Goal: Task Accomplishment & Management: Use online tool/utility

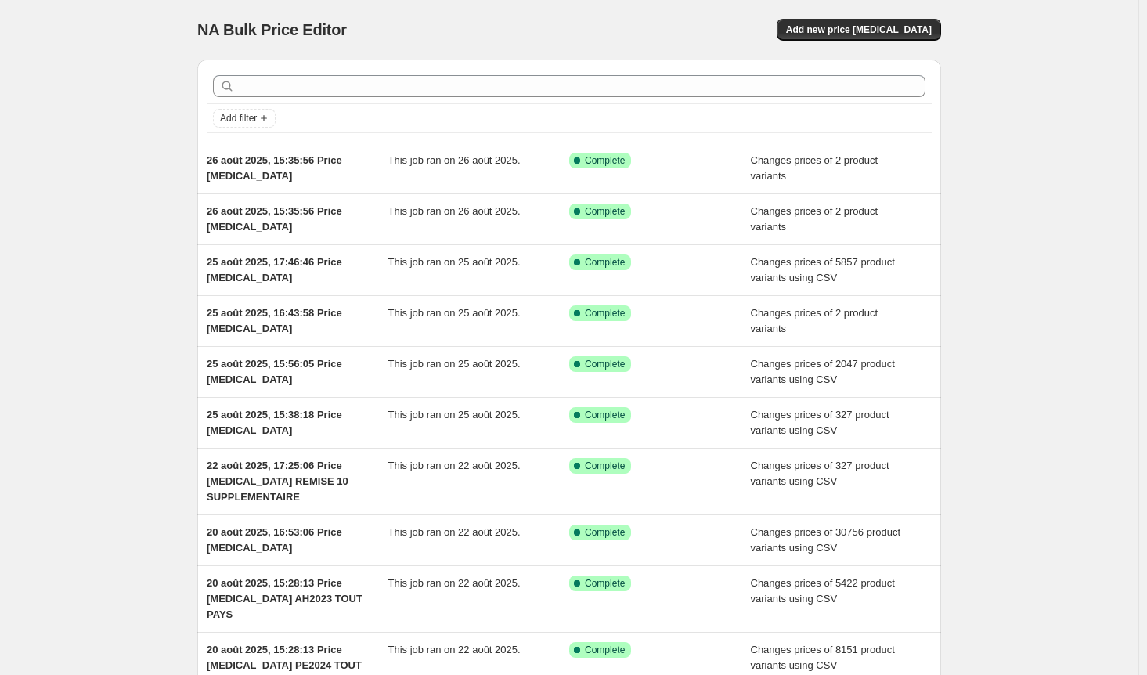
click at [1096, 351] on div "NA Bulk Price Editor. This page is ready NA Bulk Price Editor Add new price cha…" at bounding box center [569, 427] width 1139 height 854
click at [919, 22] on button "Add new price change job" at bounding box center [859, 30] width 164 height 22
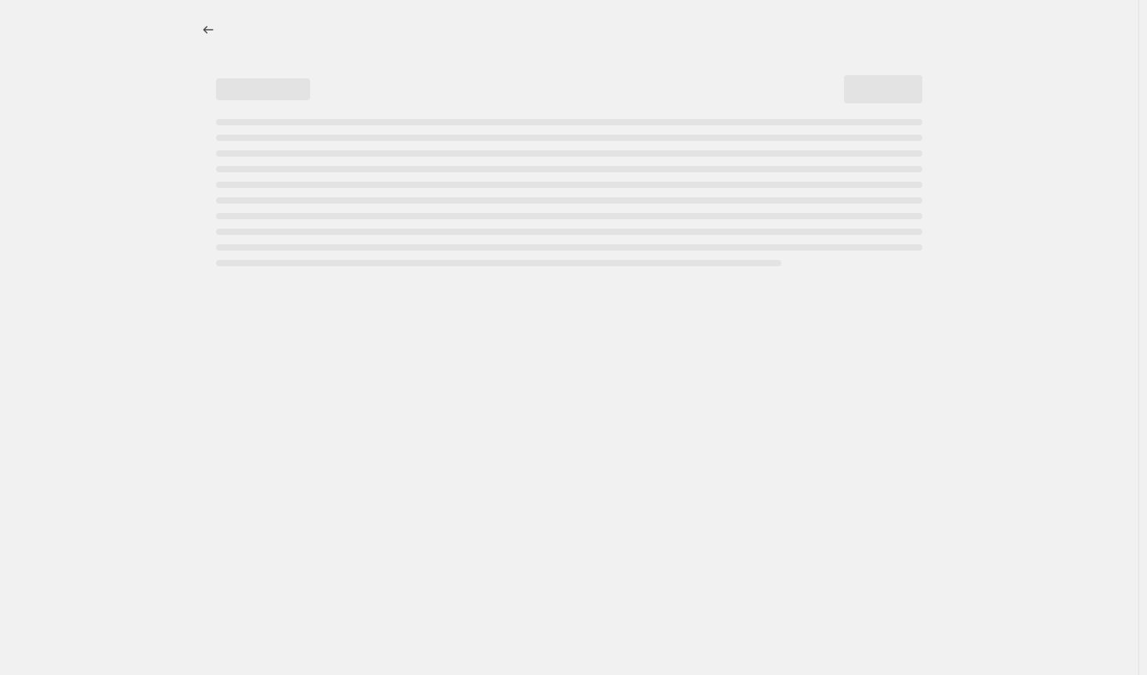
select select "percentage"
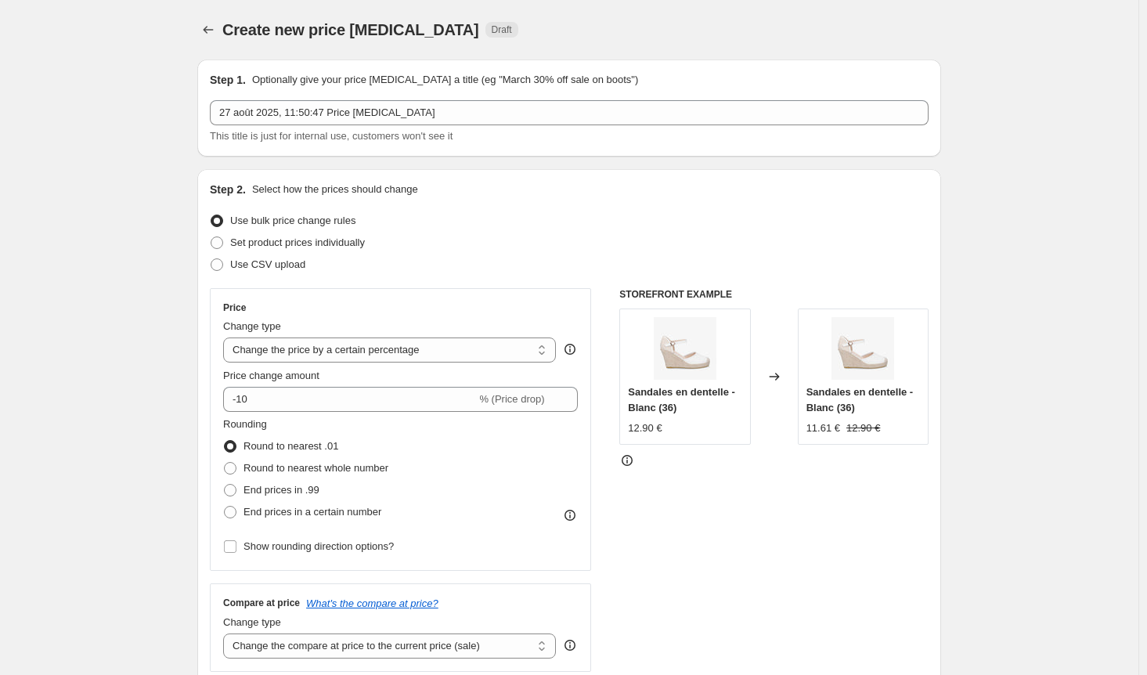
click at [223, 244] on span at bounding box center [217, 243] width 13 height 13
click at [211, 237] on input "Set product prices individually" at bounding box center [211, 237] width 1 height 1
radio input "true"
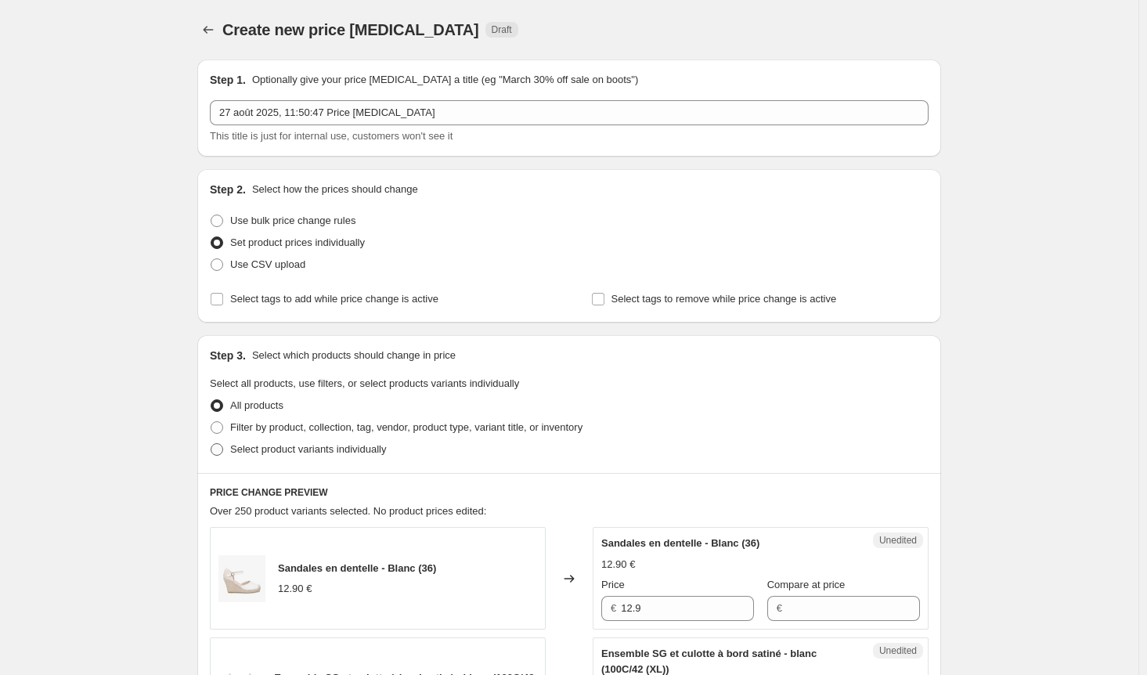
click at [222, 448] on span at bounding box center [217, 449] width 13 height 13
click at [211, 444] on input "Select product variants individually" at bounding box center [211, 443] width 1 height 1
radio input "true"
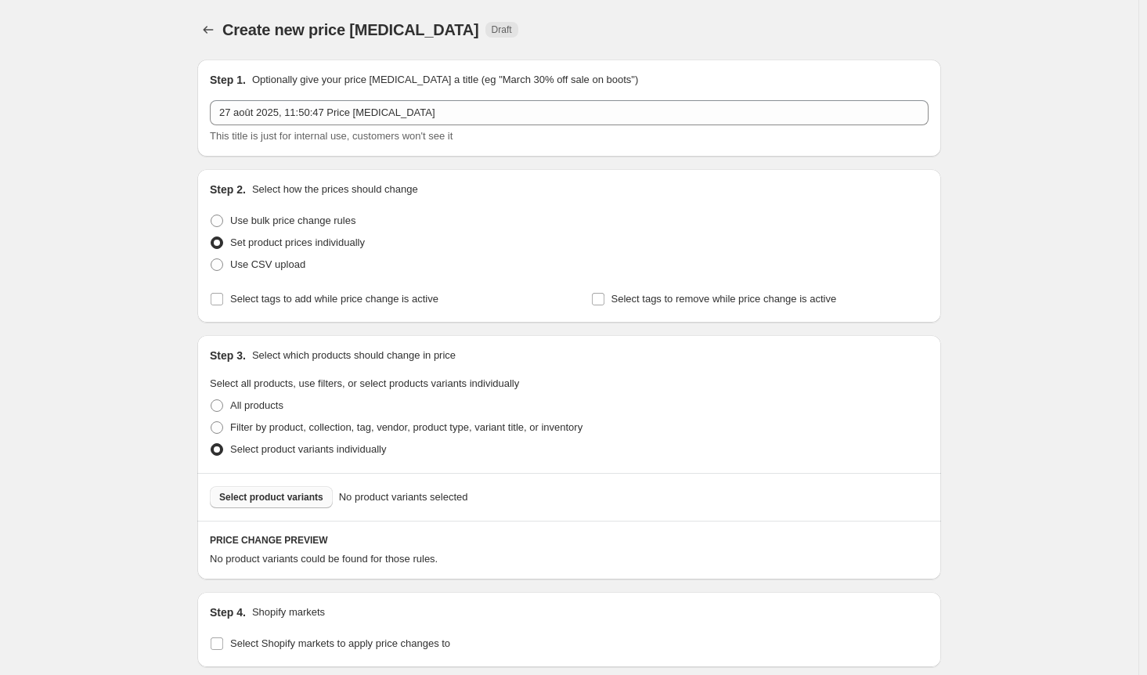
click at [277, 501] on span "Select product variants" at bounding box center [271, 497] width 104 height 13
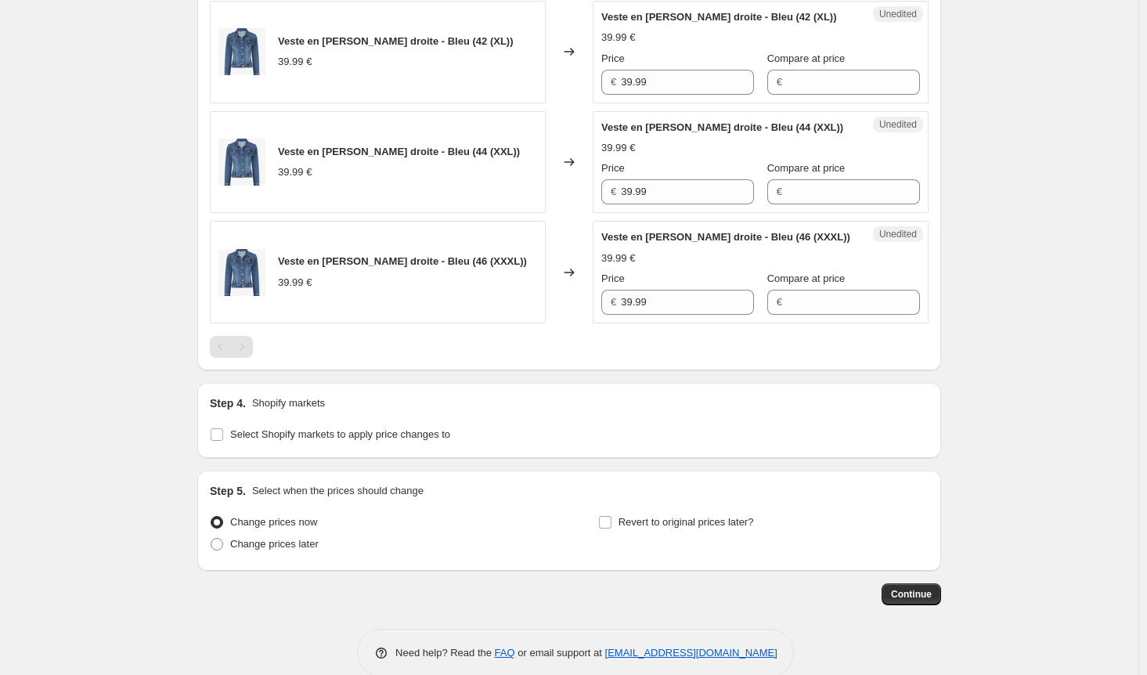
scroll to position [925, 0]
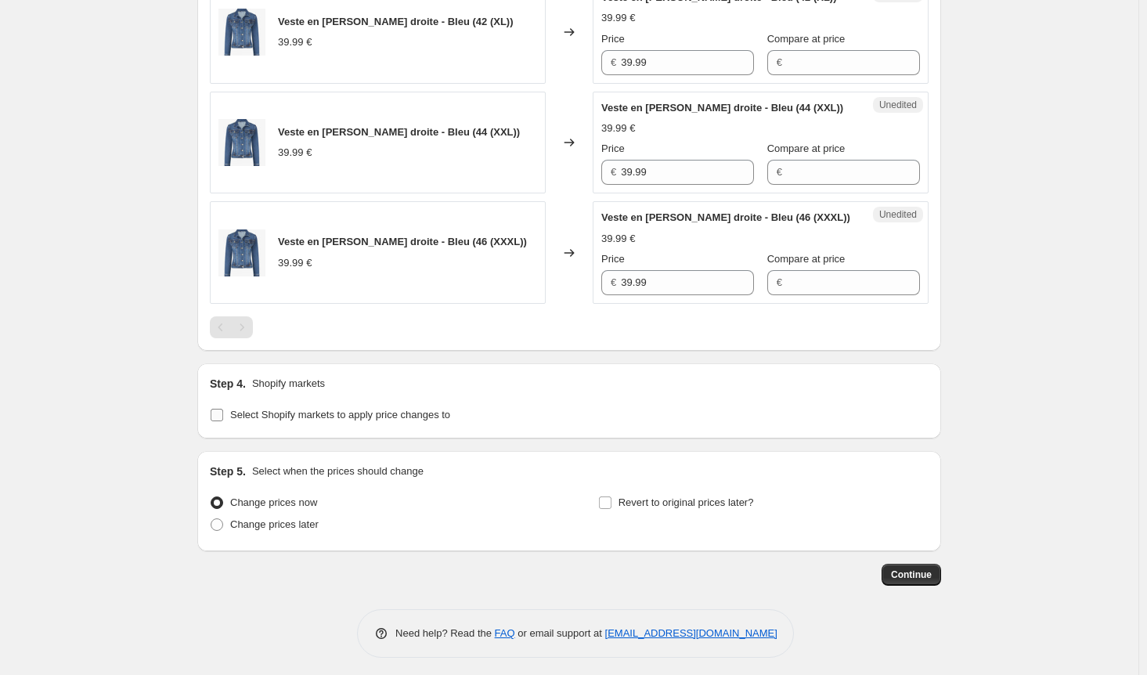
click at [220, 411] on input "Select Shopify markets to apply price changes to" at bounding box center [217, 415] width 13 height 13
checkbox input "true"
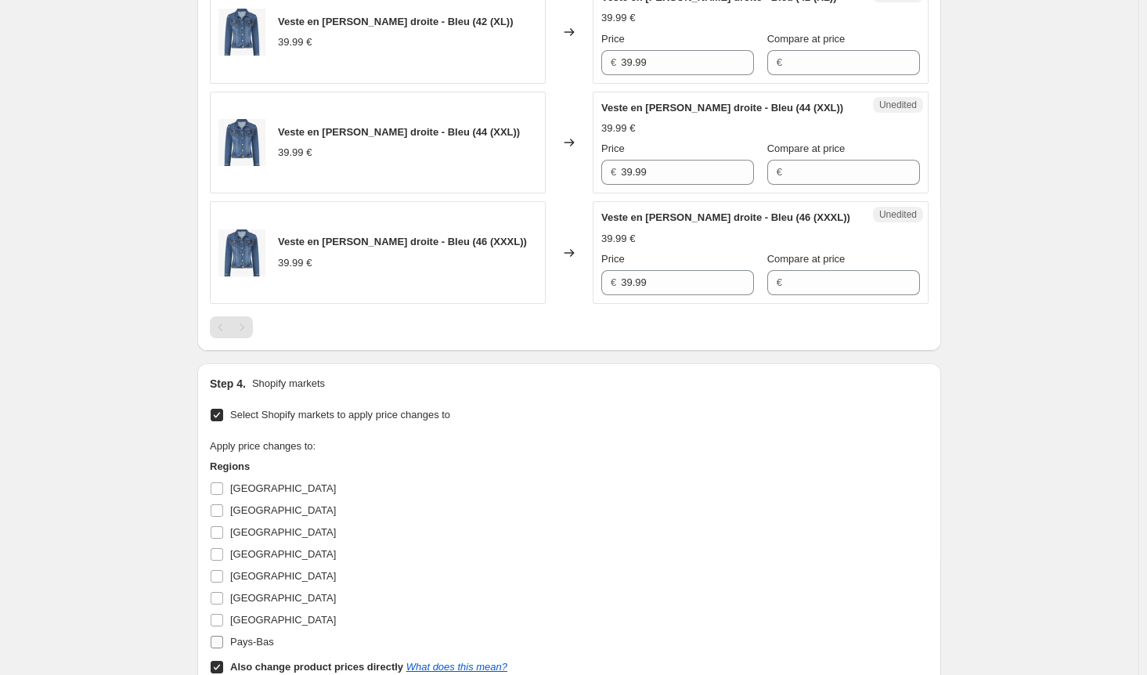
drag, startPoint x: 221, startPoint y: 657, endPoint x: 220, endPoint y: 648, distance: 9.4
click at [221, 661] on input "Also change product prices directly What does this mean?" at bounding box center [217, 667] width 13 height 13
checkbox input "false"
click at [223, 483] on input "Allemagne" at bounding box center [217, 488] width 13 height 13
checkbox input "true"
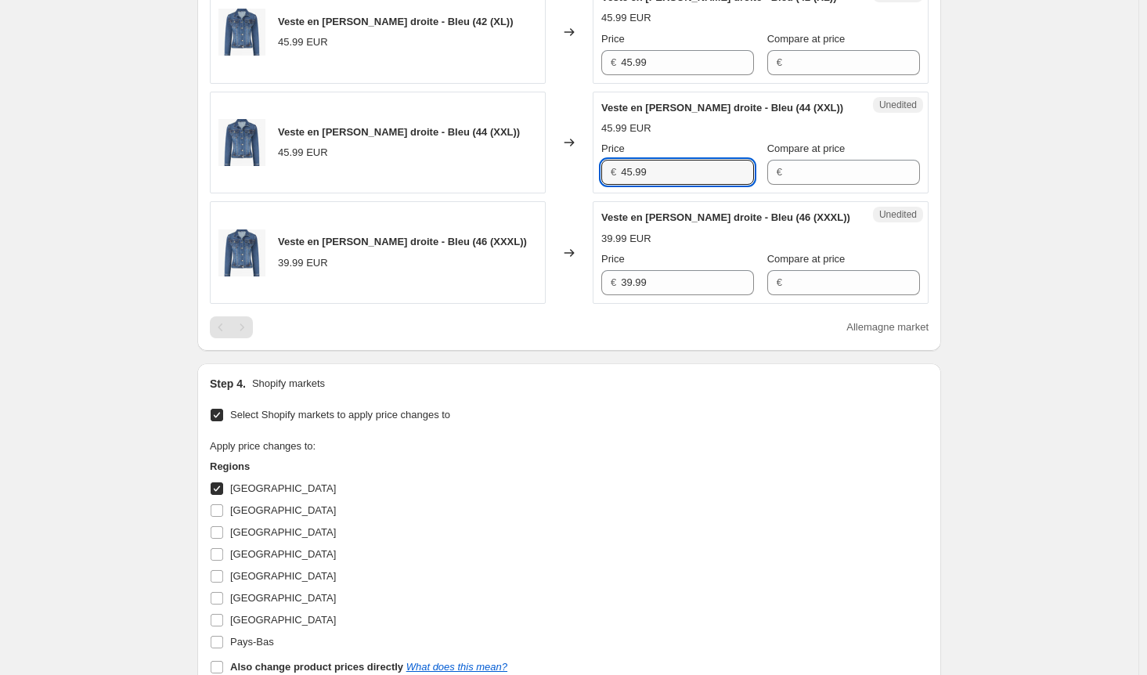
drag, startPoint x: 661, startPoint y: 170, endPoint x: 520, endPoint y: 166, distance: 141.0
click at [520, 166] on div "Veste en jean droite - Bleu (44 (XXL)) 45.99 EUR Changed to Unedited Veste en j…" at bounding box center [569, 143] width 719 height 103
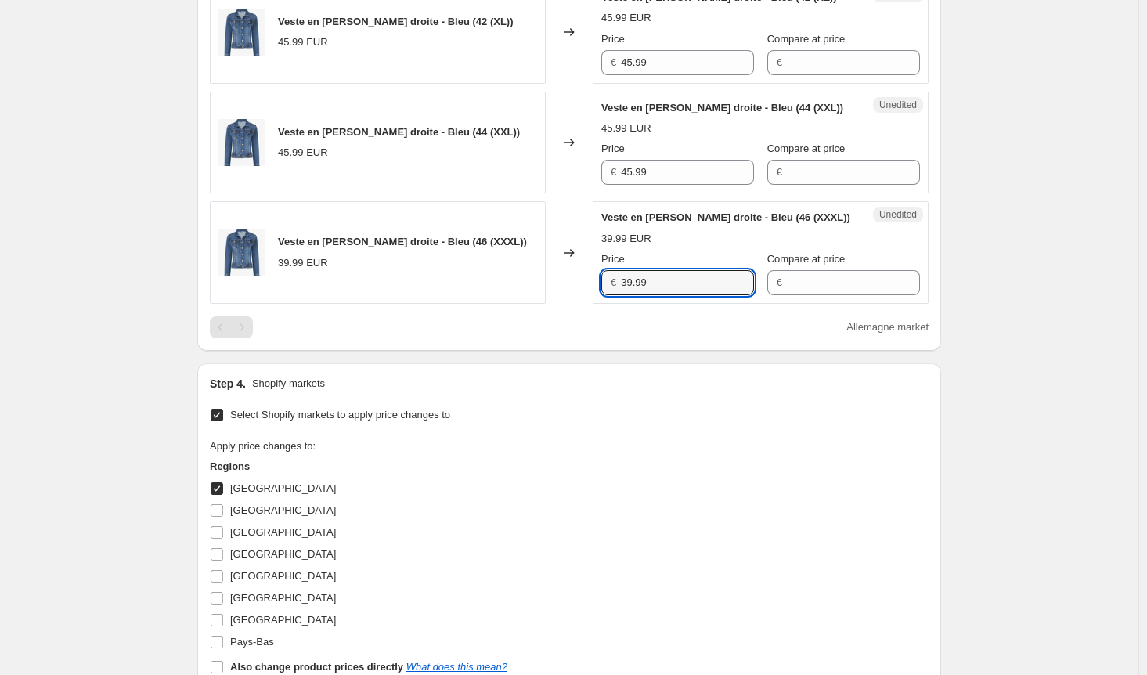
drag, startPoint x: 558, startPoint y: 272, endPoint x: 533, endPoint y: 273, distance: 24.3
click at [534, 272] on div "Veste en jean droite - Bleu (46 (XXXL)) 39.99 EUR Changed to Unedited Veste en …" at bounding box center [569, 252] width 719 height 103
paste input "45"
type input "45.99"
click at [627, 404] on div "Select Shopify markets to apply price changes to Apply price changes to: Region…" at bounding box center [569, 555] width 719 height 302
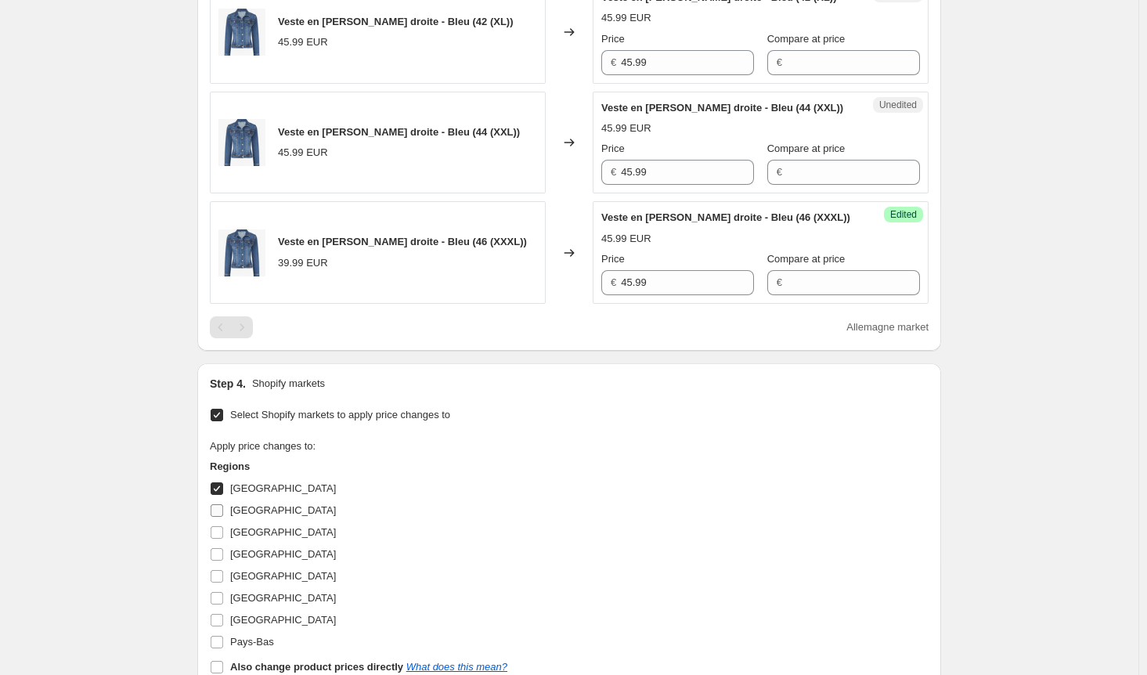
click at [222, 504] on input "Autriche" at bounding box center [217, 510] width 13 height 13
checkbox input "true"
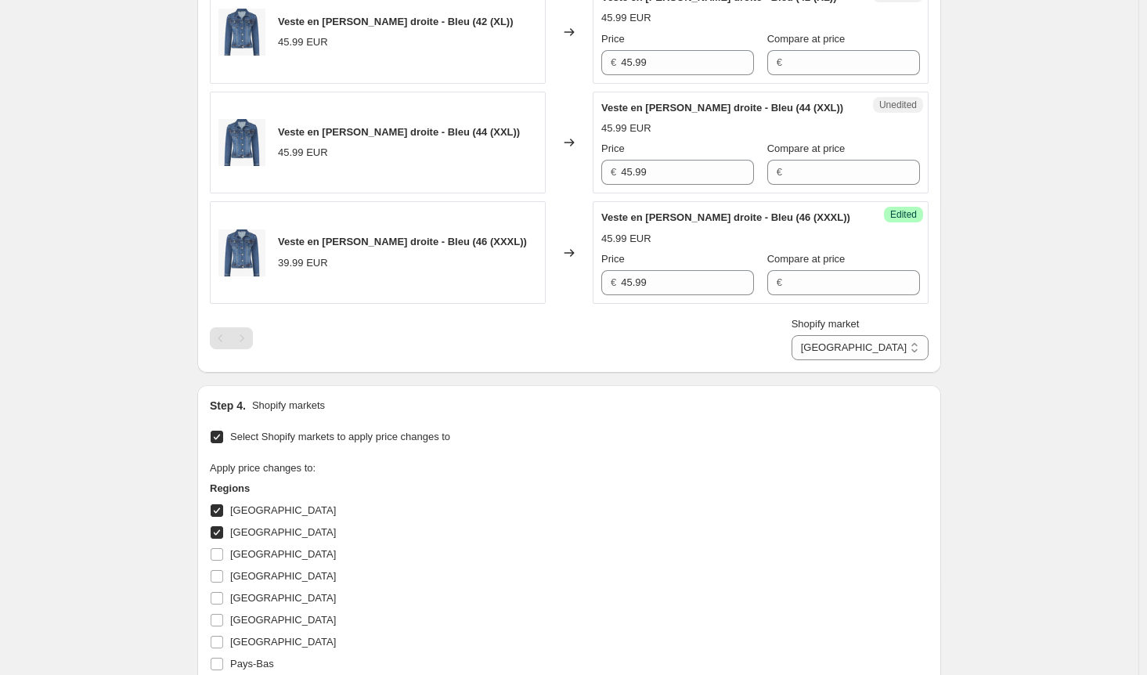
click at [218, 504] on input "Allemagne" at bounding box center [217, 510] width 13 height 13
checkbox input "false"
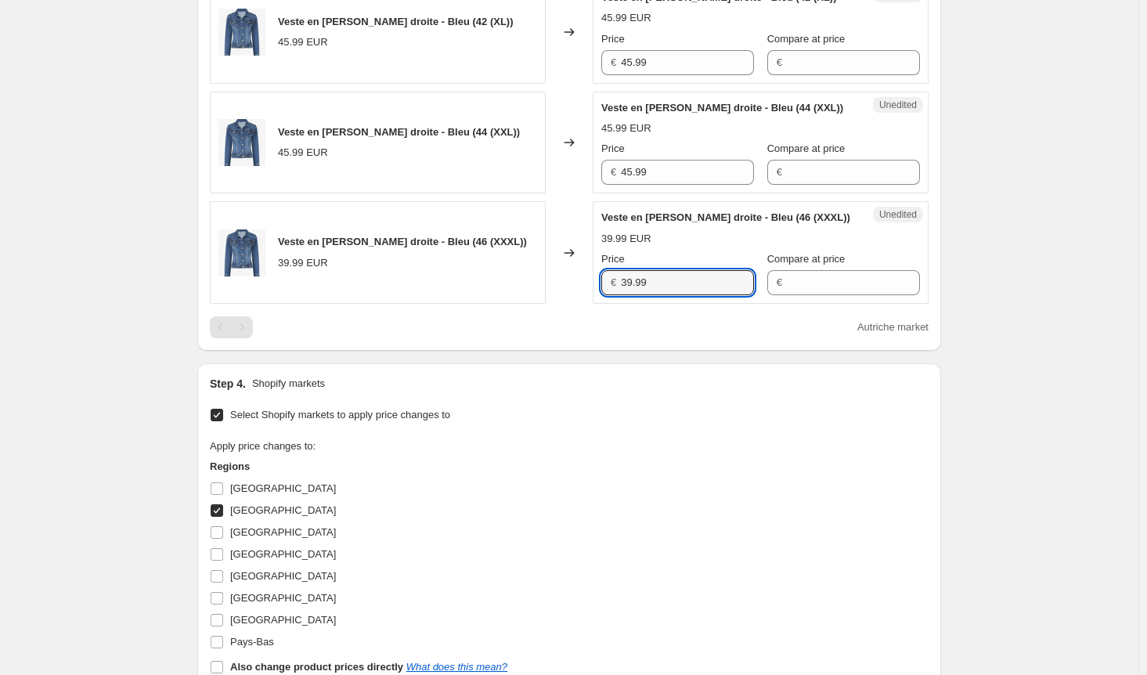
drag, startPoint x: 663, startPoint y: 280, endPoint x: 507, endPoint y: 272, distance: 156.0
click at [507, 272] on div "Veste en jean droite - Bleu (46 (XXXL)) 39.99 EUR Changed to Unedited Veste en …" at bounding box center [569, 252] width 719 height 103
paste input "45"
type input "45.99"
click at [222, 507] on input "Autriche" at bounding box center [217, 510] width 13 height 13
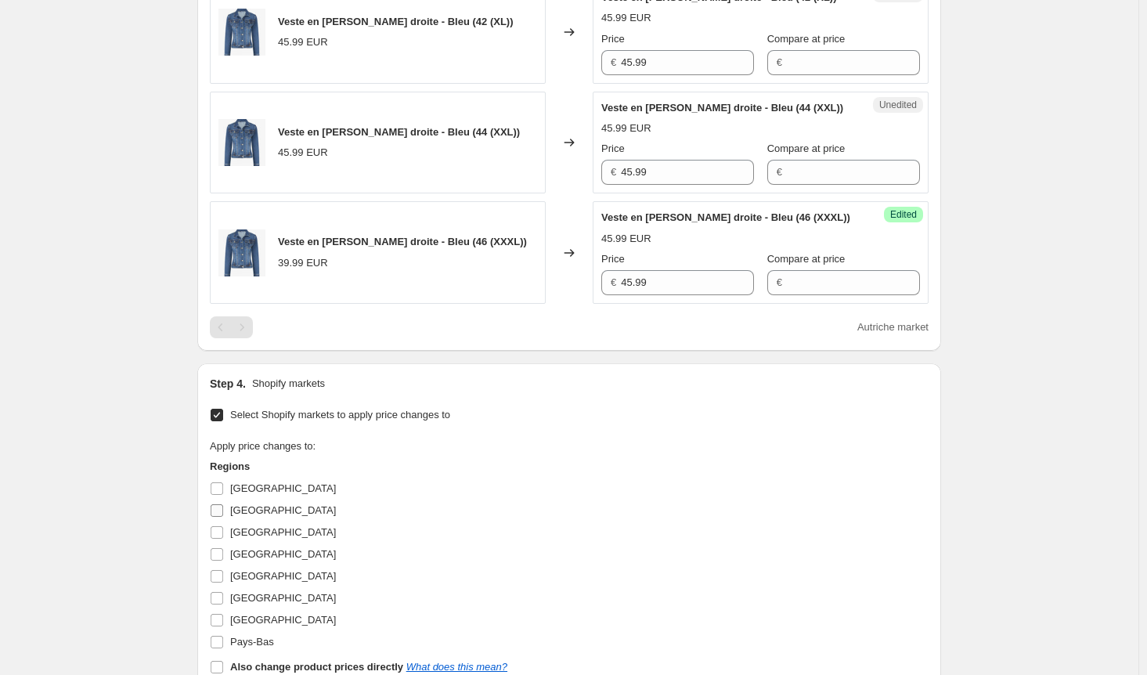
checkbox input "false"
click at [223, 637] on input "Pays-Bas" at bounding box center [217, 642] width 13 height 13
checkbox input "true"
drag, startPoint x: 647, startPoint y: 275, endPoint x: 533, endPoint y: 275, distance: 113.6
click at [533, 275] on div "Veste en jean droite - Bleu (46 (XXXL)) 39.99 EUR Changed to Unedited Veste en …" at bounding box center [569, 252] width 719 height 103
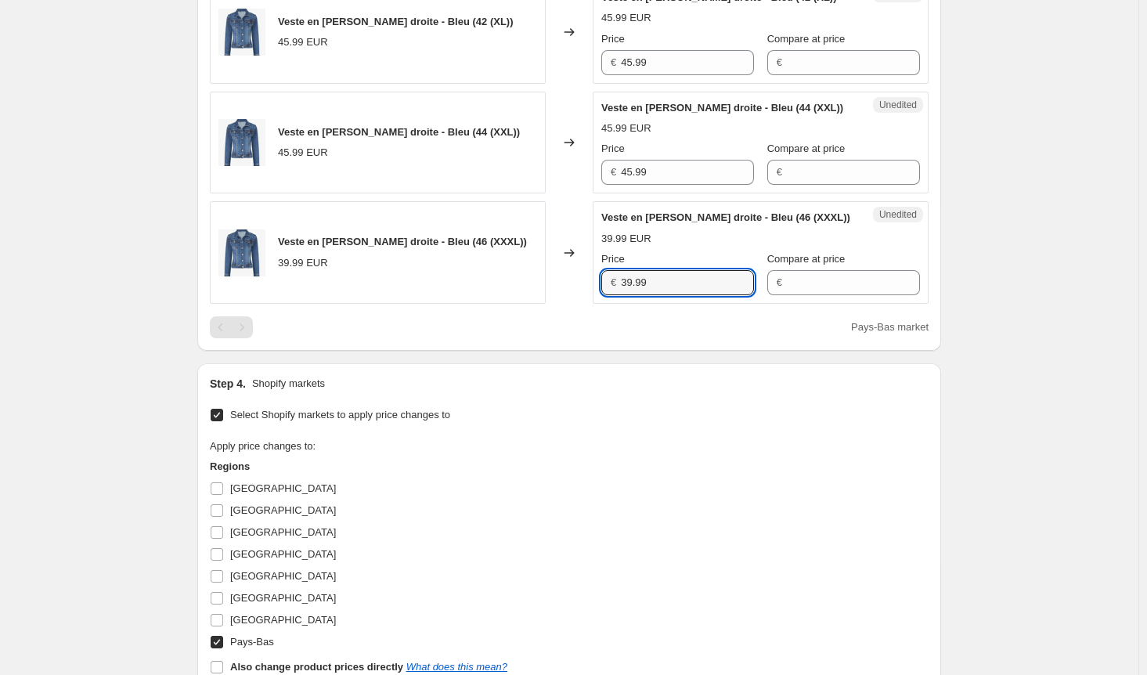
paste input "45"
type input "45.99"
click at [220, 636] on input "Pays-Bas" at bounding box center [217, 642] width 13 height 13
checkbox input "false"
click at [223, 528] on input "Belgique" at bounding box center [217, 532] width 13 height 13
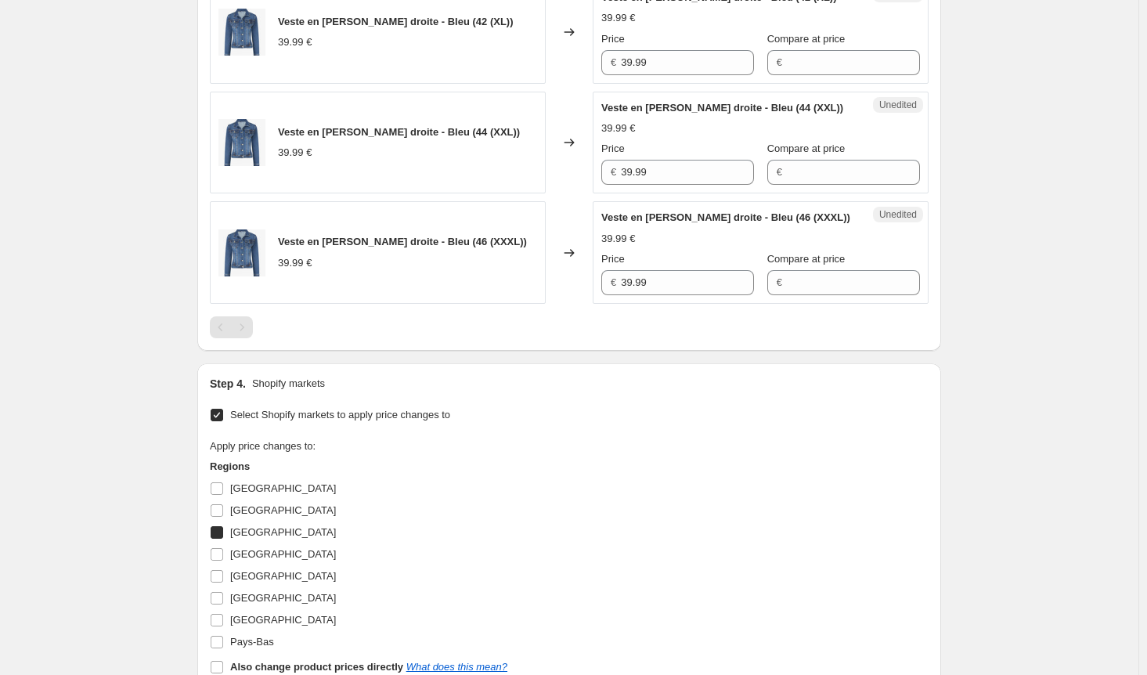
checkbox input "true"
drag, startPoint x: 678, startPoint y: 168, endPoint x: 540, endPoint y: 170, distance: 137.8
click at [540, 170] on div "Veste en jean droite - Bleu (44 (XXL)) 43.99 EUR Changed to Unedited Veste en j…" at bounding box center [569, 143] width 719 height 103
drag, startPoint x: 659, startPoint y: 276, endPoint x: 566, endPoint y: 316, distance: 101.4
click at [557, 277] on div "Veste en jean droite - Bleu (46 (XXXL)) 39.99 EUR Changed to Unedited Veste en …" at bounding box center [569, 252] width 719 height 103
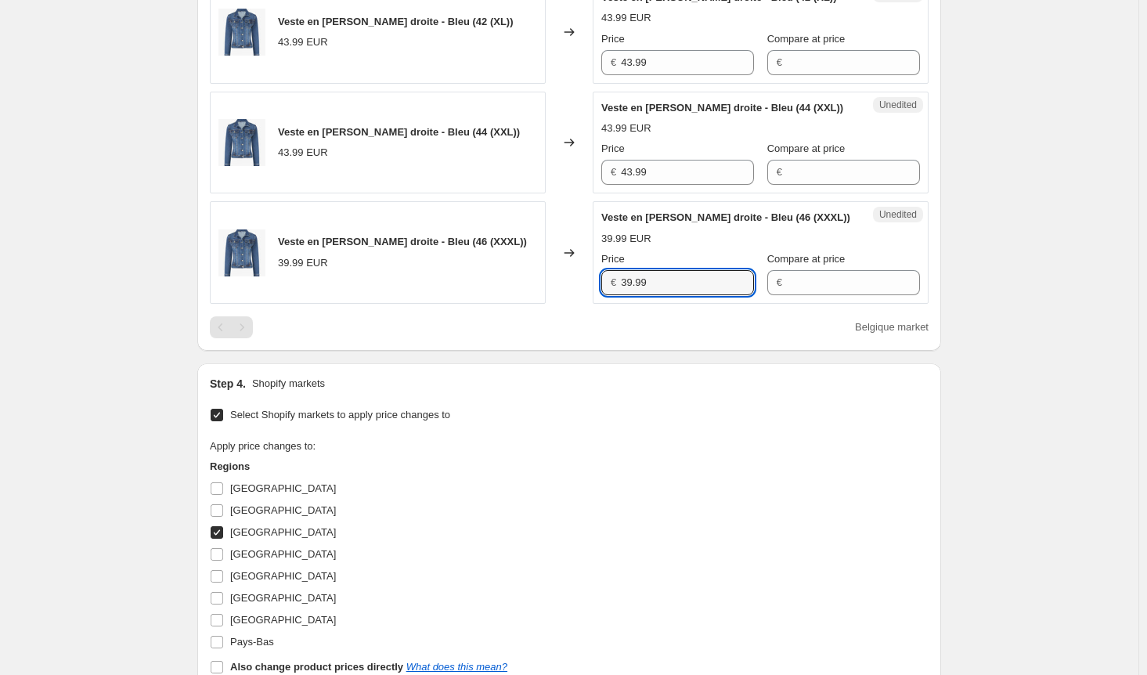
paste input "43"
type input "43.99"
click at [598, 468] on div "Apply price changes to: Regions Allemagne Autriche Belgique Espagne France Ital…" at bounding box center [569, 559] width 719 height 240
click at [216, 526] on input "Belgique" at bounding box center [217, 532] width 13 height 13
checkbox input "false"
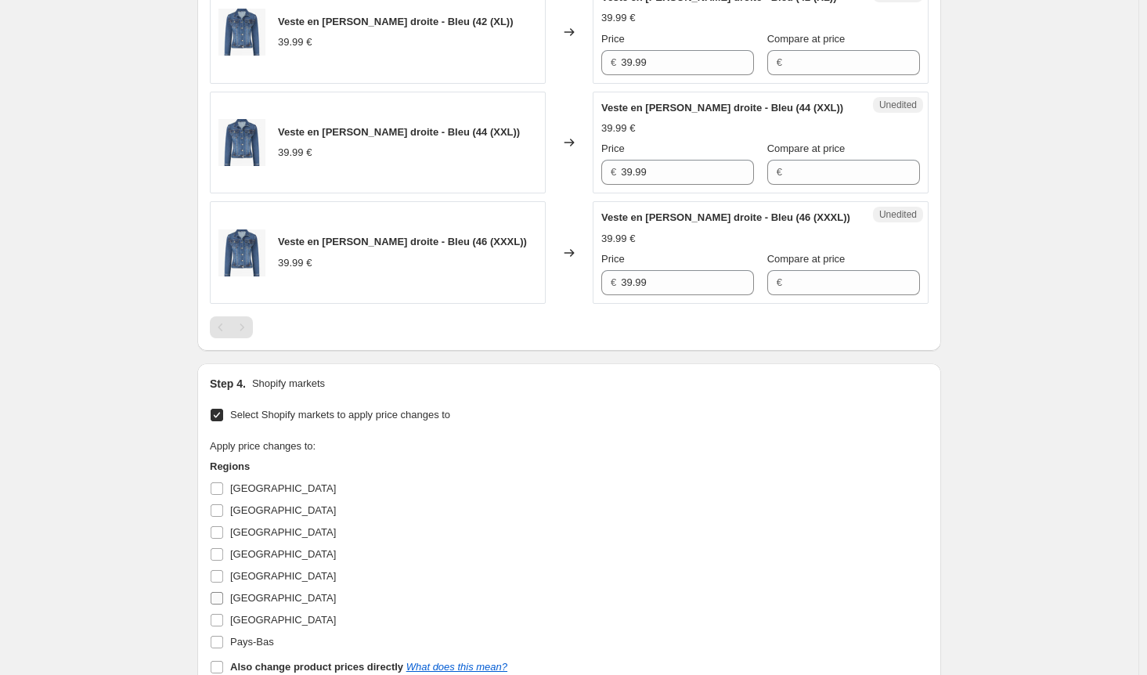
click at [223, 596] on input "Italie" at bounding box center [217, 598] width 13 height 13
checkbox input "true"
drag, startPoint x: 606, startPoint y: 176, endPoint x: 544, endPoint y: 178, distance: 61.9
click at [544, 178] on div "Veste en jean droite - Bleu (44 (XXL)) 43.99 EUR Changed to Unedited Veste en j…" at bounding box center [569, 143] width 719 height 103
drag, startPoint x: 662, startPoint y: 275, endPoint x: 616, endPoint y: 276, distance: 46.2
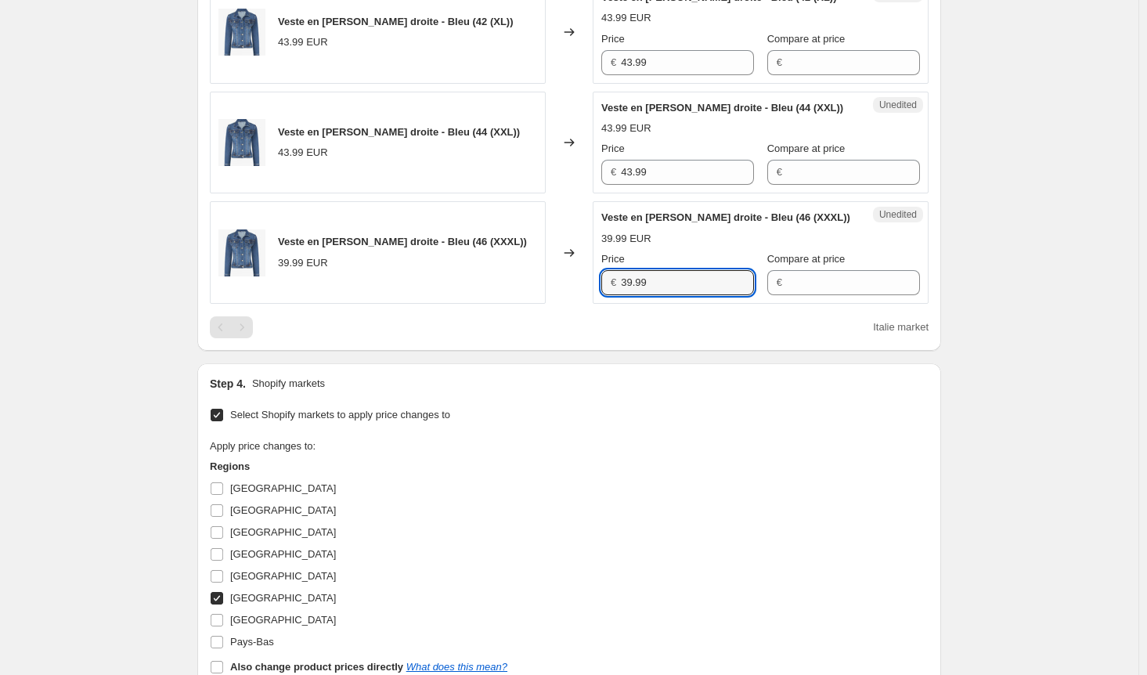
click at [616, 276] on div "€ 39.99" at bounding box center [677, 282] width 153 height 25
paste input "43"
type input "43.99"
click at [622, 457] on div "Apply price changes to: Regions Allemagne Autriche Belgique Espagne France Ital…" at bounding box center [569, 559] width 719 height 240
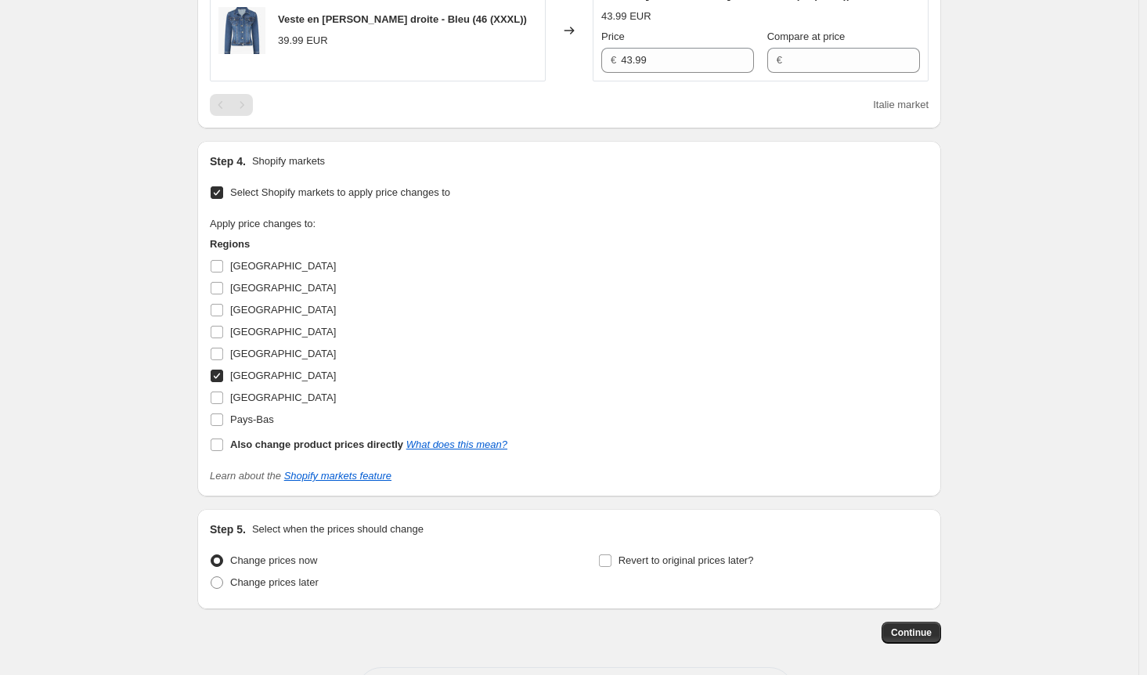
scroll to position [1160, 0]
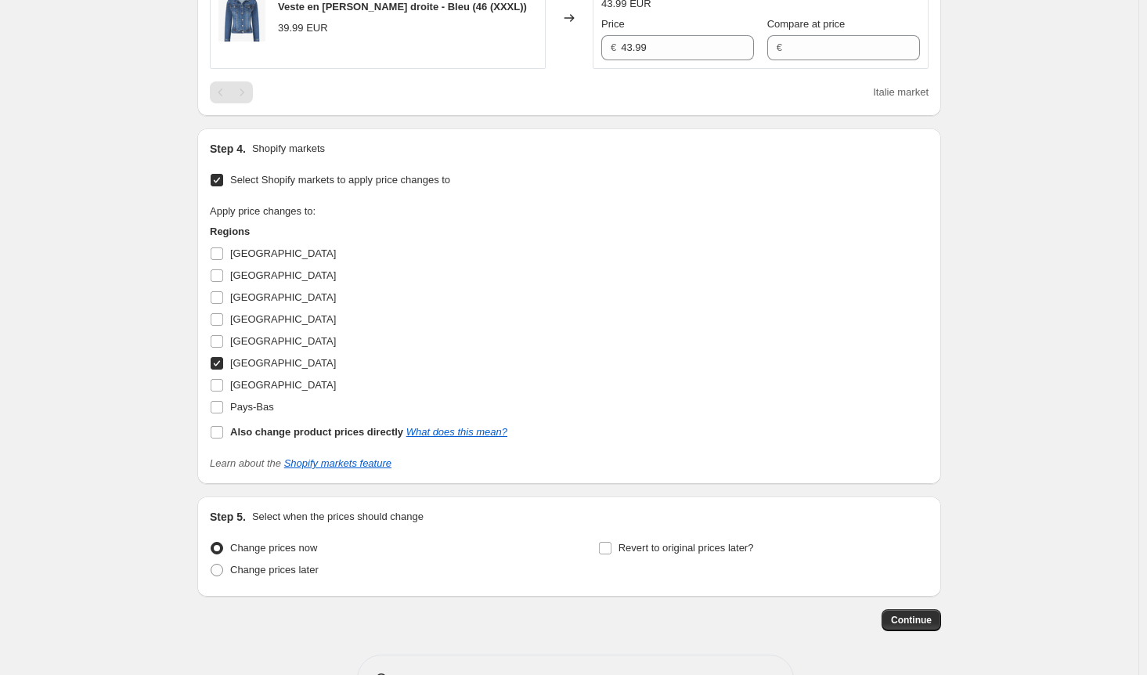
click at [226, 355] on label "Italie" at bounding box center [273, 363] width 126 height 22
click at [223, 359] on input "Italie" at bounding box center [217, 363] width 13 height 13
checkbox input "false"
click at [222, 380] on input "Luxembourg" at bounding box center [217, 385] width 13 height 13
checkbox input "true"
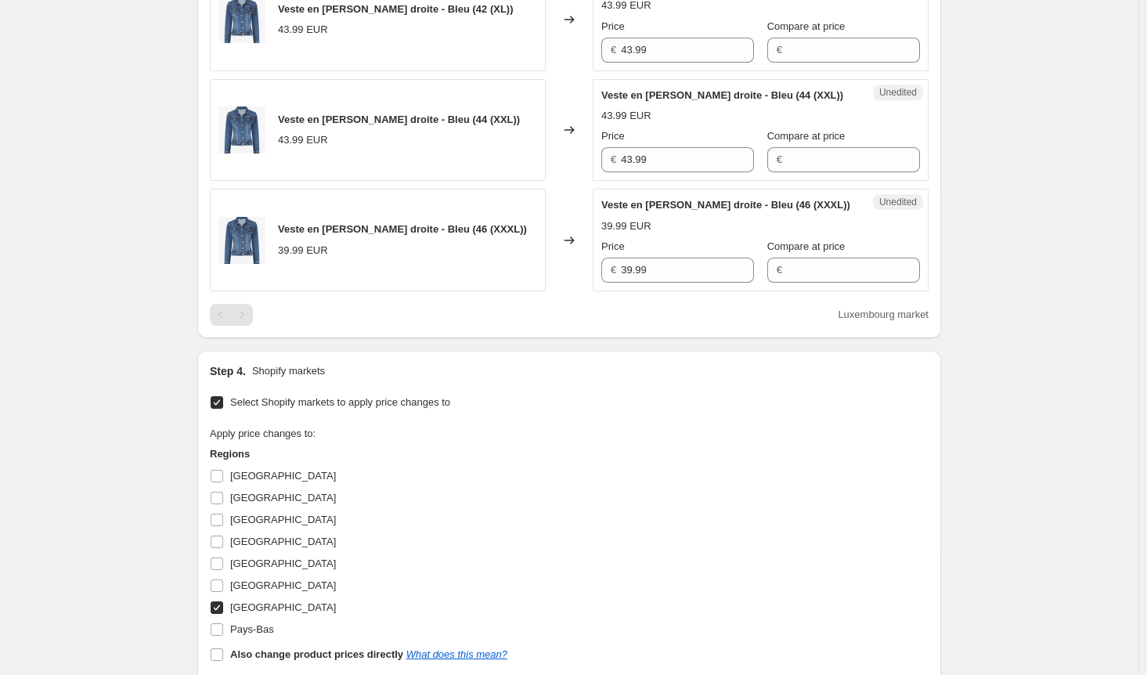
scroll to position [847, 0]
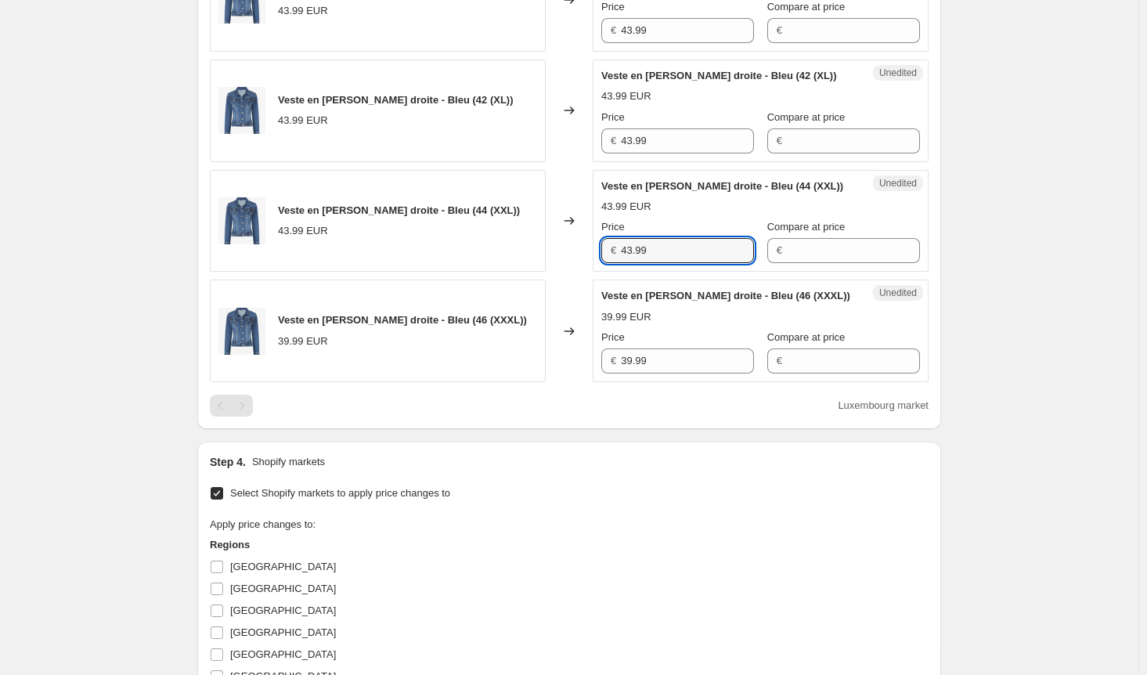
drag, startPoint x: 680, startPoint y: 237, endPoint x: 537, endPoint y: 240, distance: 142.6
click at [537, 240] on div "Veste en jean droite - Bleu (44 (XXL)) 43.99 EUR Changed to Unedited Veste en j…" at bounding box center [569, 221] width 719 height 103
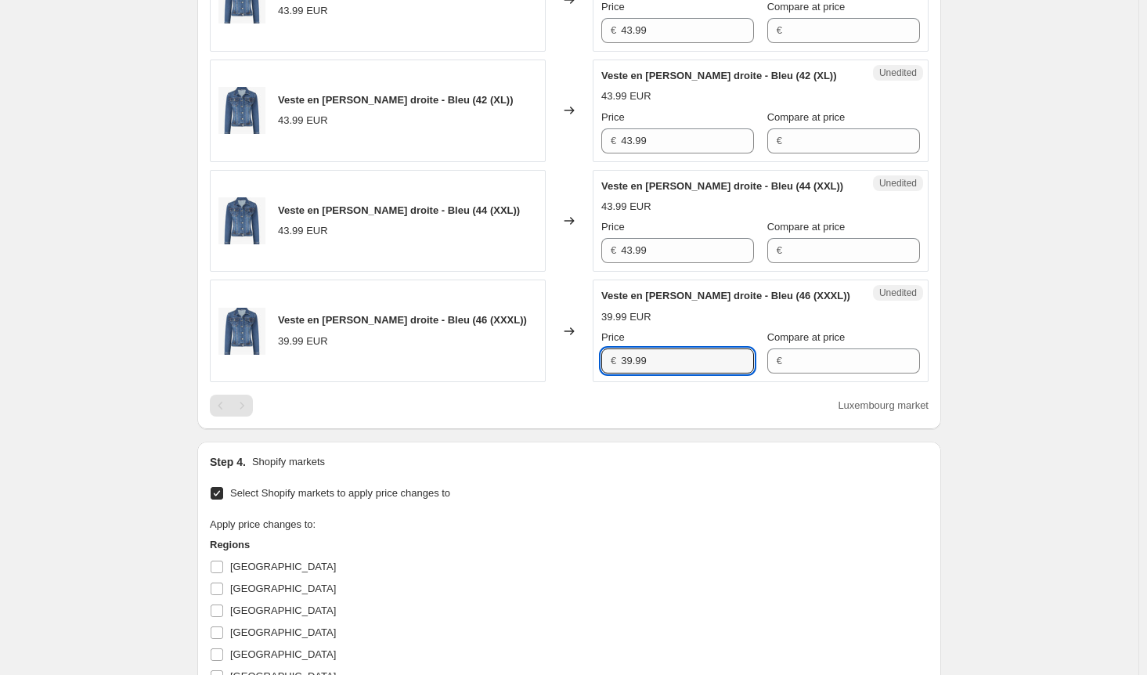
drag, startPoint x: 670, startPoint y: 361, endPoint x: 562, endPoint y: 358, distance: 107.3
click at [562, 358] on div "Veste en jean droite - Bleu (46 (XXXL)) 39.99 EUR Changed to Unedited Veste en …" at bounding box center [569, 331] width 719 height 103
paste input "43"
type input "43.99"
click at [676, 567] on div "Apply price changes to: Regions Allemagne Autriche Belgique Espagne France Ital…" at bounding box center [569, 637] width 719 height 240
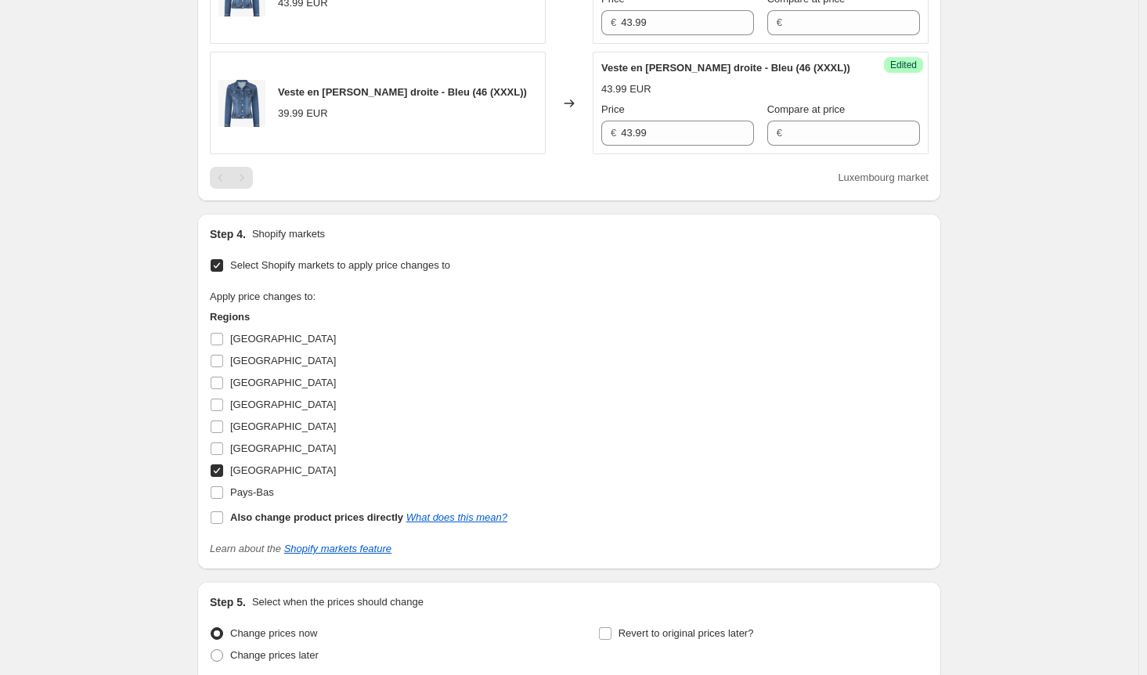
scroll to position [1160, 0]
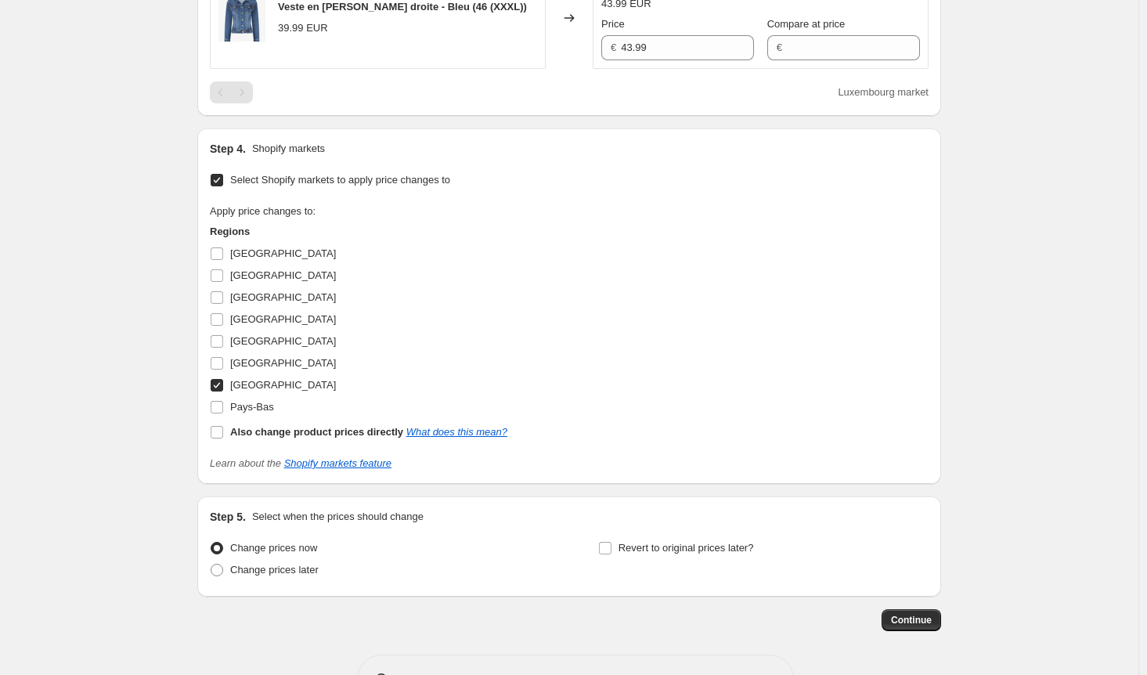
click at [222, 381] on input "Luxembourg" at bounding box center [217, 385] width 13 height 13
checkbox input "false"
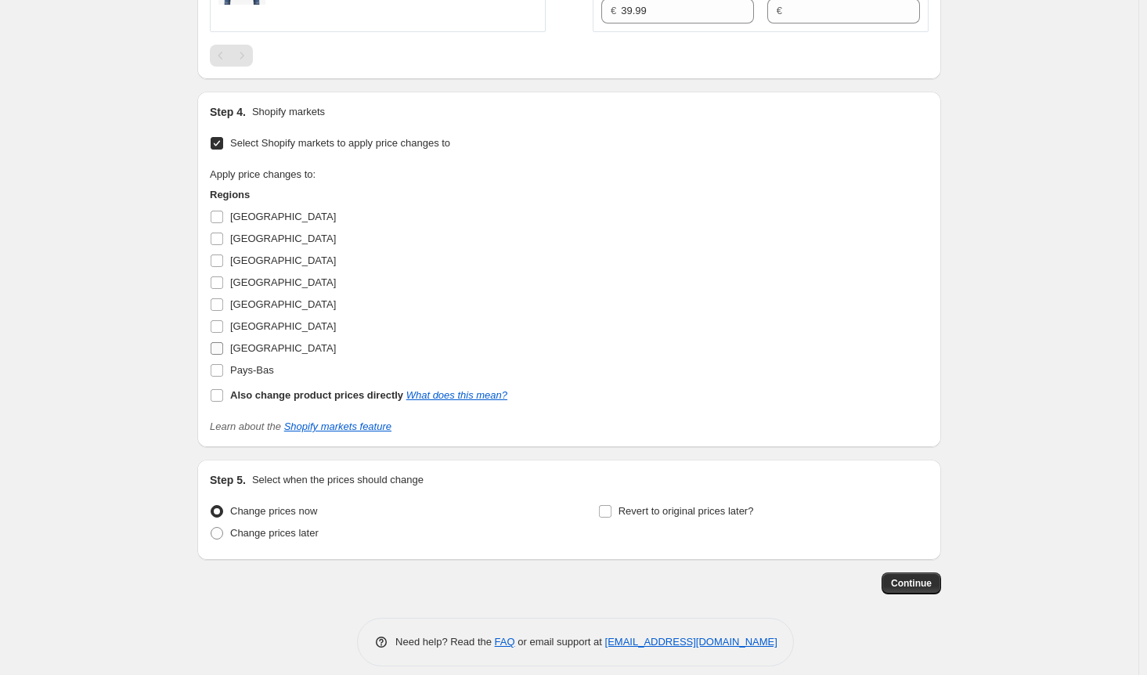
scroll to position [1206, 0]
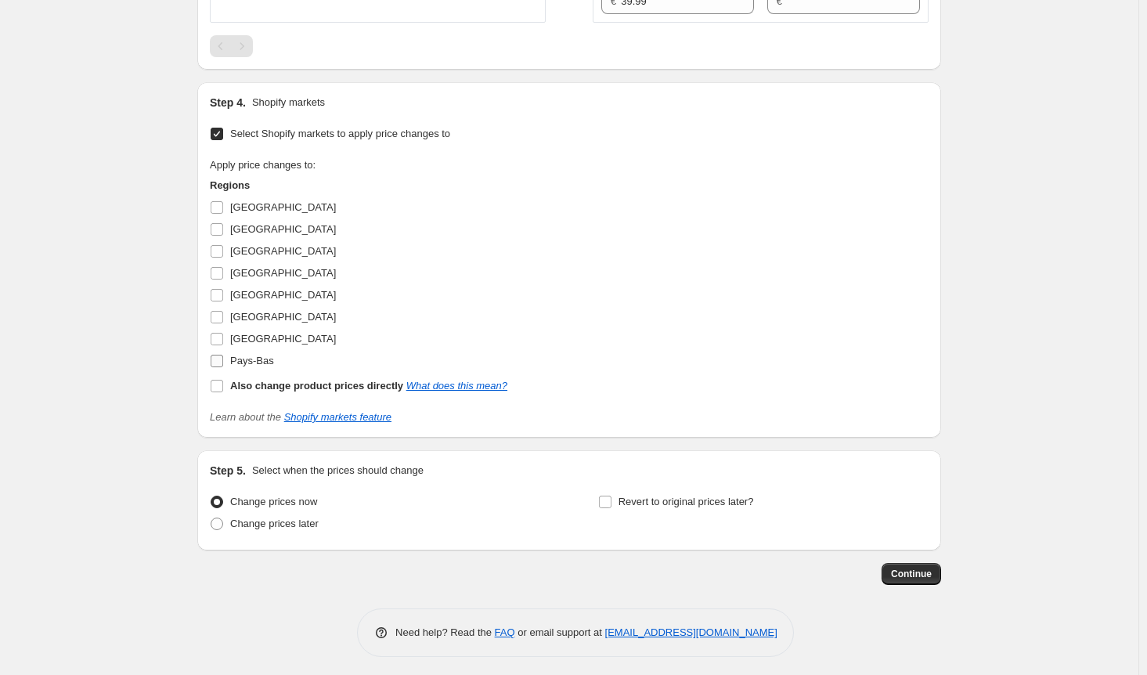
click at [219, 355] on input "Pays-Bas" at bounding box center [217, 361] width 13 height 13
checkbox input "true"
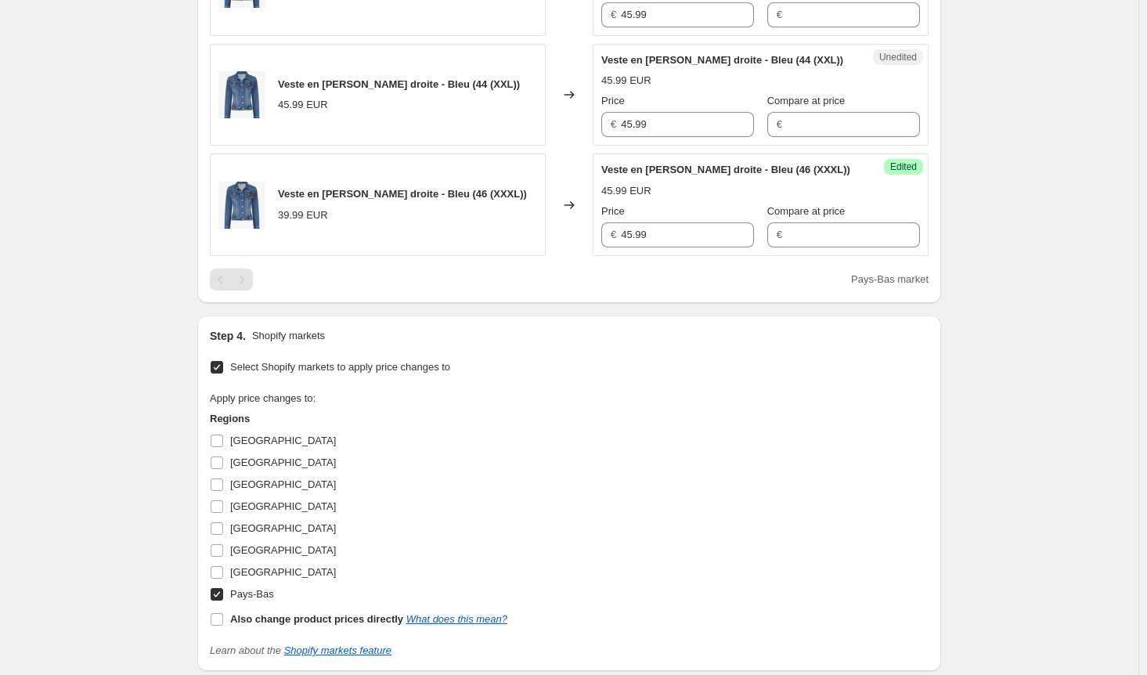
scroll to position [971, 0]
click at [223, 436] on input "Allemagne" at bounding box center [217, 442] width 13 height 13
checkbox input "true"
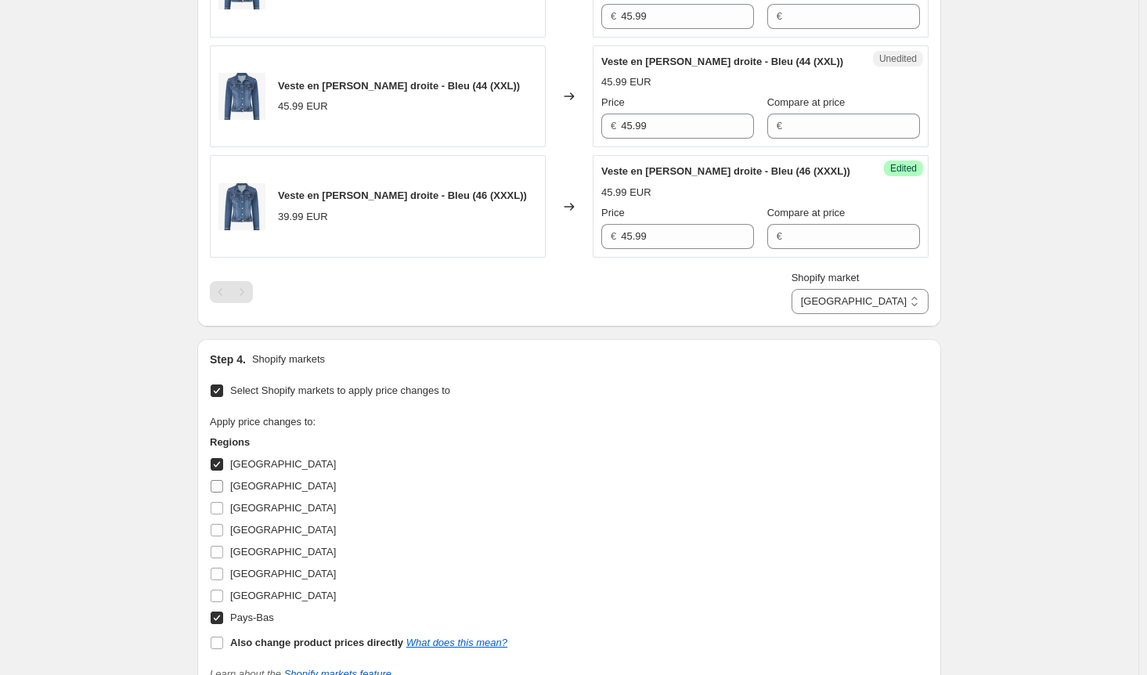
click at [220, 482] on input "Autriche" at bounding box center [217, 486] width 13 height 13
checkbox input "true"
click at [223, 507] on input "Belgique" at bounding box center [217, 508] width 13 height 13
checkbox input "true"
click at [229, 572] on label "Italie" at bounding box center [273, 574] width 126 height 22
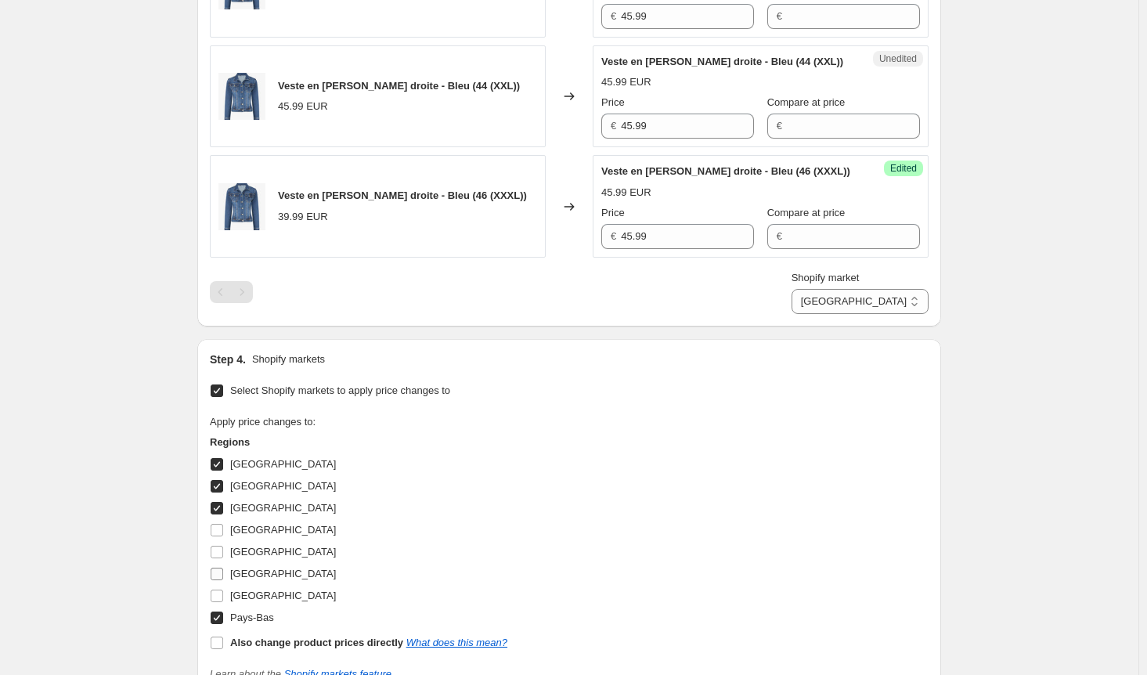
click at [223, 572] on input "Italie" at bounding box center [217, 574] width 13 height 13
checkbox input "true"
click at [220, 591] on input "Luxembourg" at bounding box center [217, 596] width 13 height 13
checkbox input "true"
click at [627, 546] on div "Apply price changes to: Regions Allemagne Autriche Belgique Espagne France Ital…" at bounding box center [569, 534] width 719 height 240
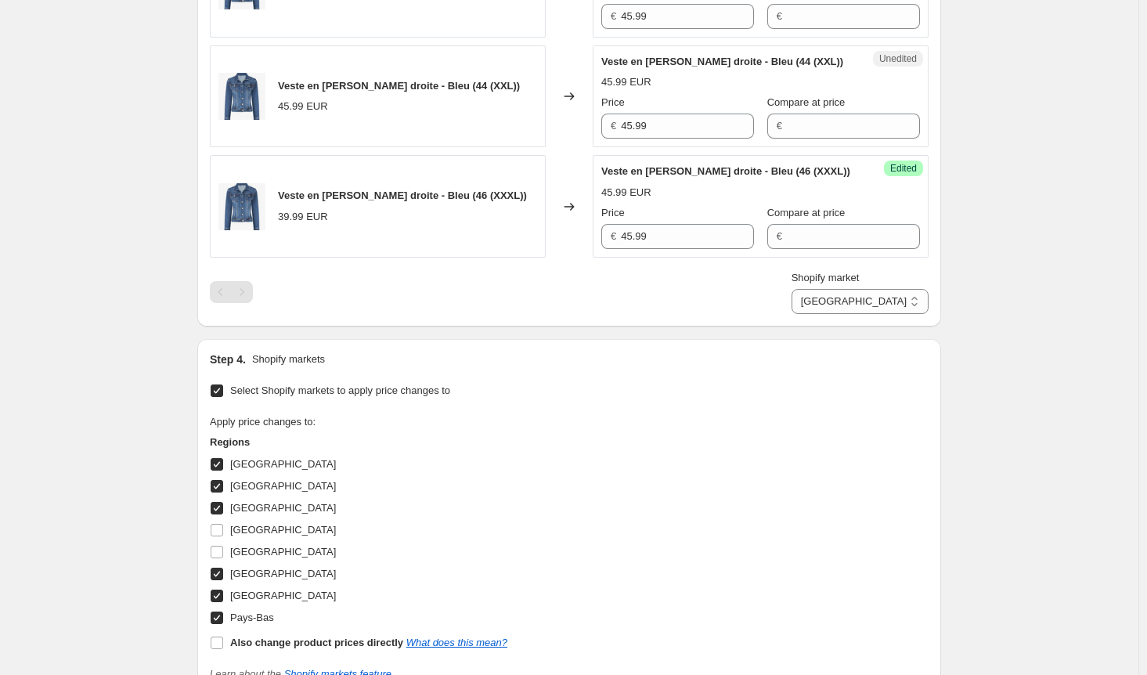
scroll to position [1228, 0]
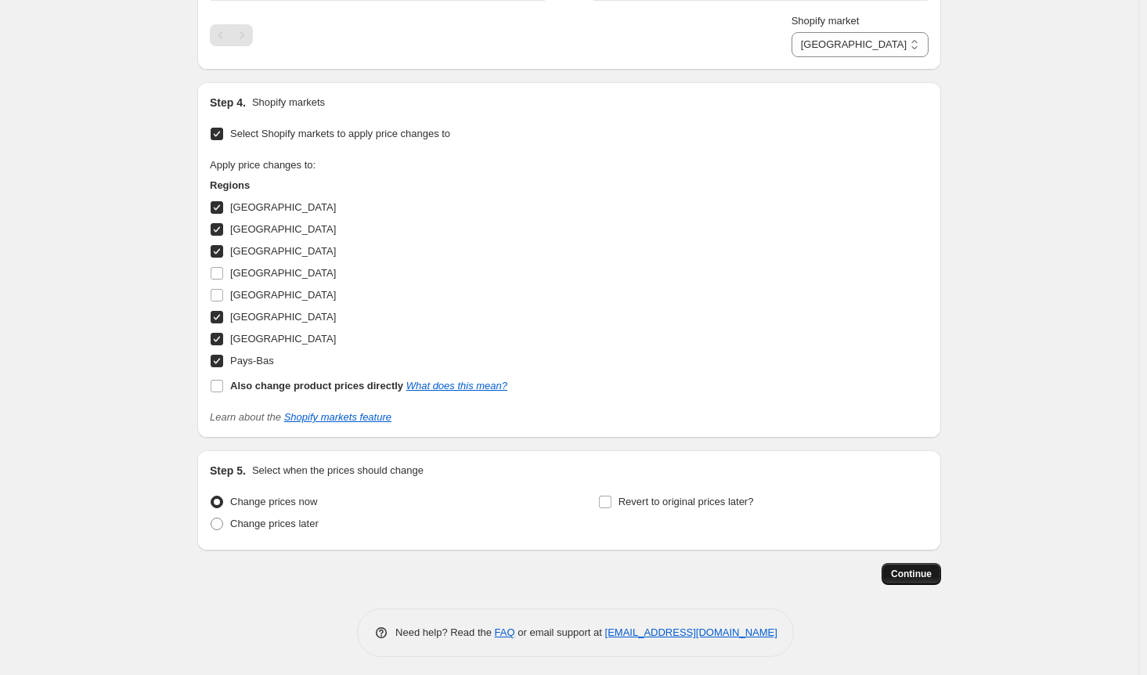
click at [928, 572] on span "Continue" at bounding box center [911, 574] width 41 height 13
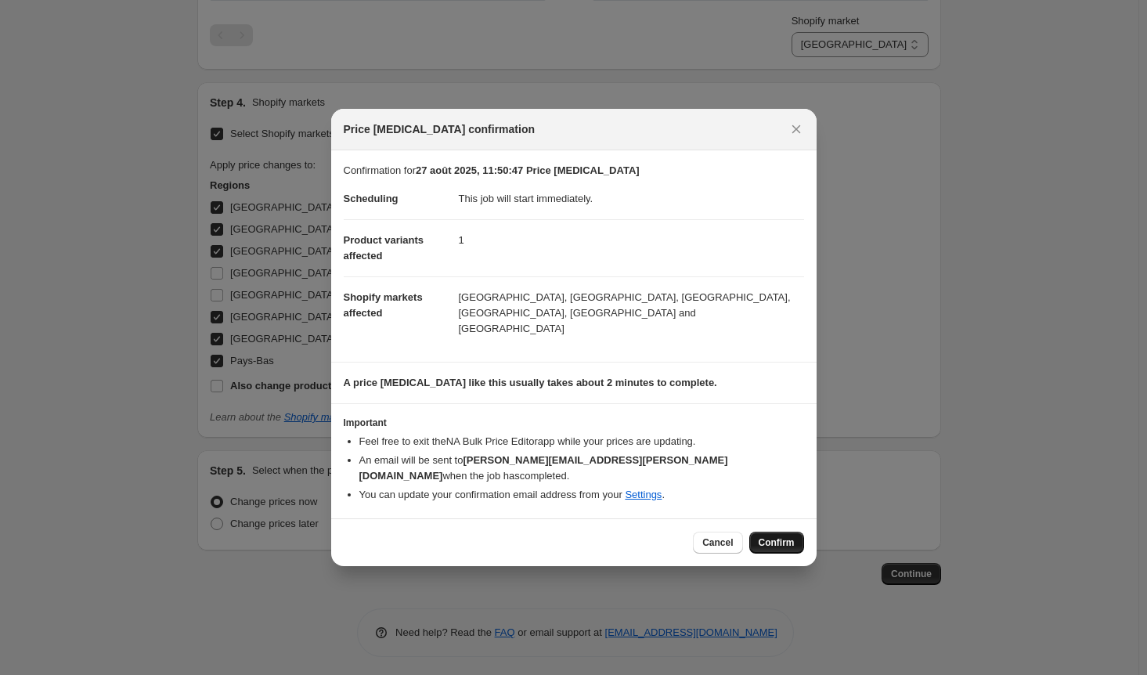
click at [766, 536] on span "Confirm" at bounding box center [777, 542] width 36 height 13
